Goal: Task Accomplishment & Management: Use online tool/utility

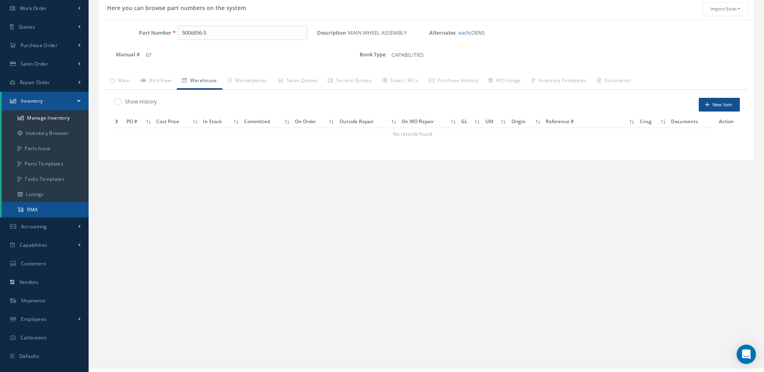
scroll to position [74, 0]
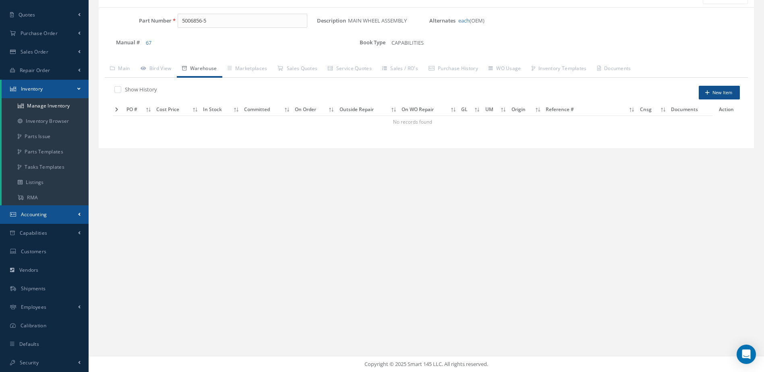
click at [53, 213] on link "Accounting" at bounding box center [44, 214] width 89 height 19
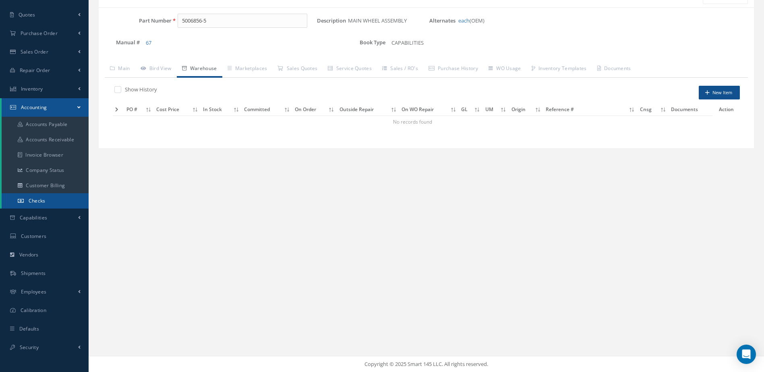
click at [44, 199] on span "Checks" at bounding box center [37, 200] width 17 height 7
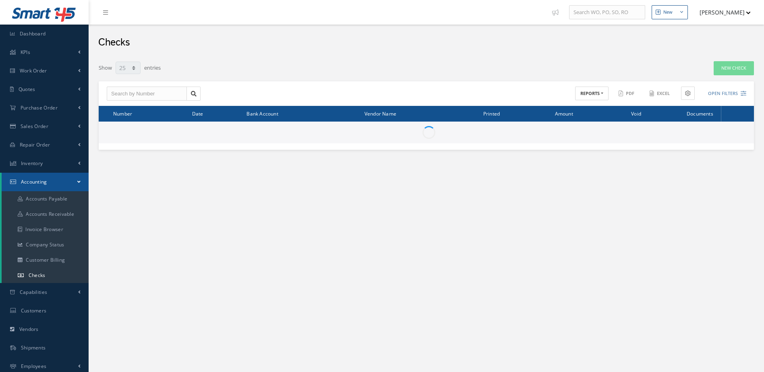
select select "25"
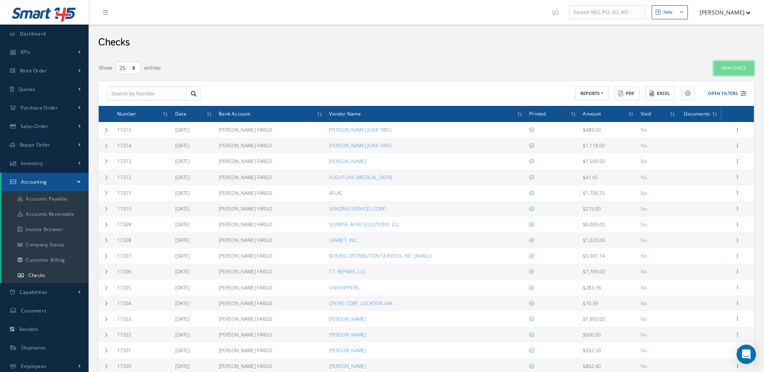
click at [735, 69] on link "New Check" at bounding box center [733, 68] width 40 height 14
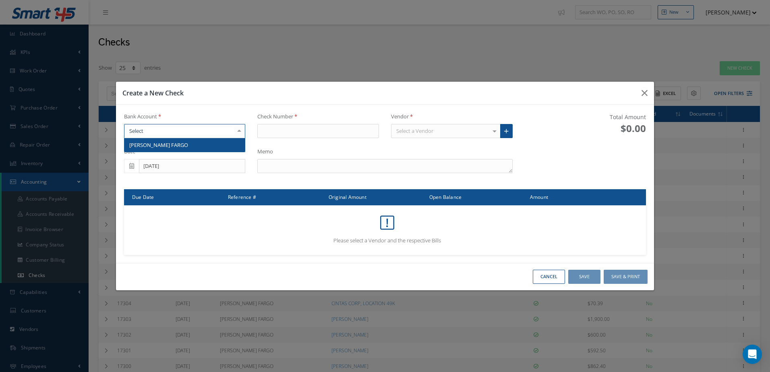
click at [203, 127] on div at bounding box center [185, 131] width 122 height 14
click at [203, 141] on span "[PERSON_NAME] FARGO" at bounding box center [184, 145] width 121 height 14
type input "17316"
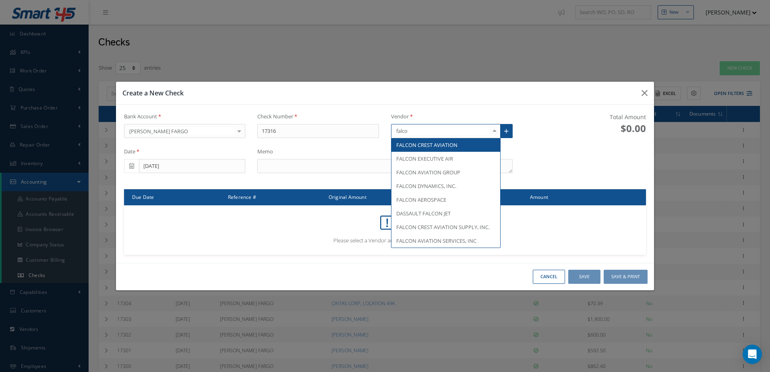
type input "falcon"
click at [446, 148] on span "FALCON CREST AVIATION" at bounding box center [426, 144] width 61 height 7
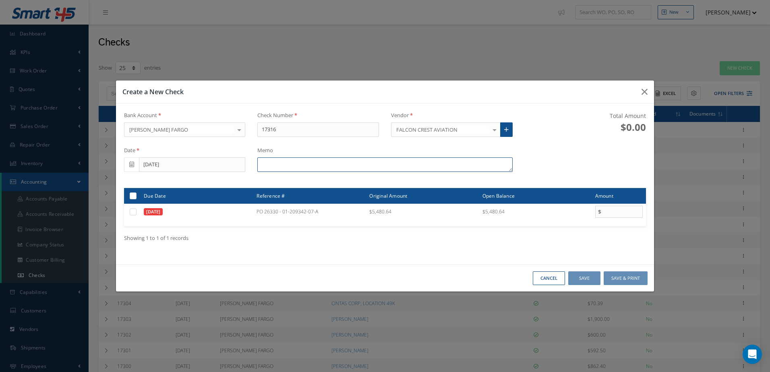
click at [338, 165] on textarea at bounding box center [384, 164] width 255 height 14
type textarea "i"
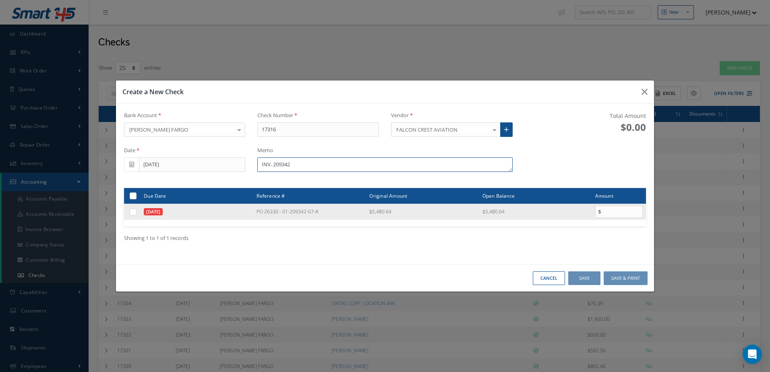
type textarea "INV. 209342"
click at [136, 214] on label at bounding box center [136, 211] width 0 height 7
click at [133, 214] on input "checkbox" at bounding box center [133, 212] width 5 height 5
checkbox input "true"
type input "5480.64"
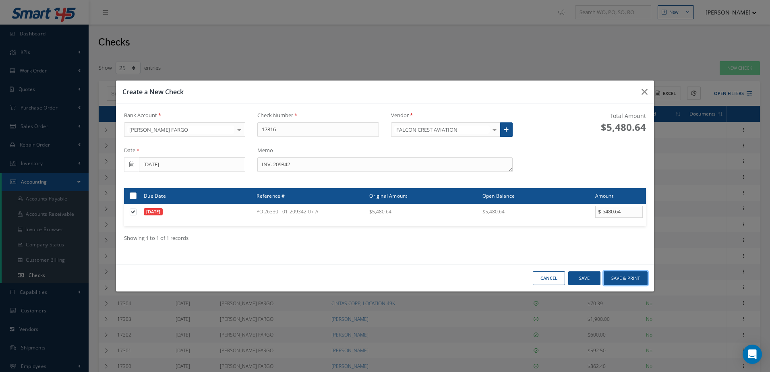
click at [634, 273] on button "Save & Print" at bounding box center [625, 278] width 44 height 14
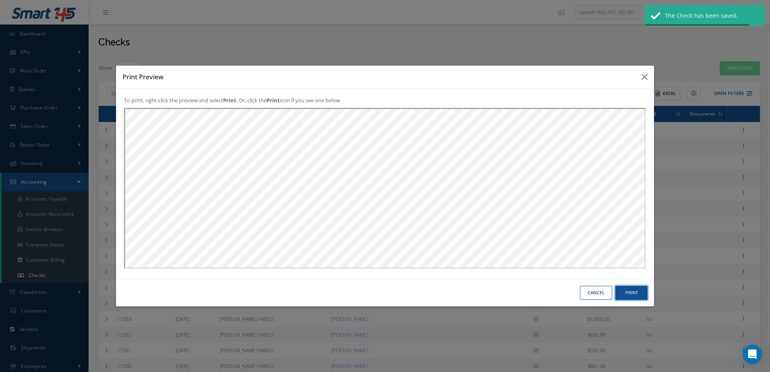
click at [0, 0] on button "Print" at bounding box center [0, 0] width 0 height 0
